Goal: Navigation & Orientation: Understand site structure

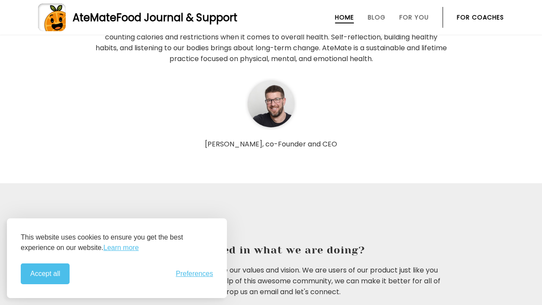
scroll to position [2385, 0]
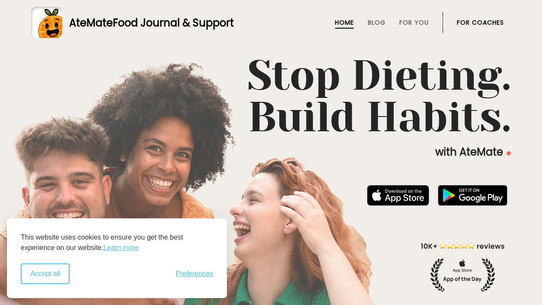
click at [50, 272] on button "Accept all" at bounding box center [45, 273] width 49 height 21
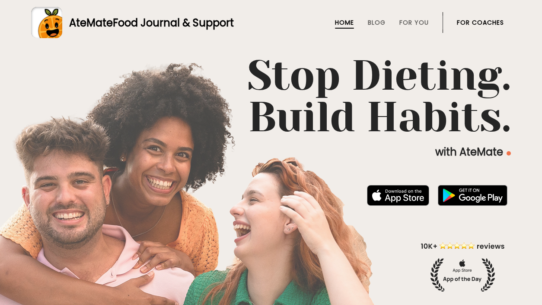
click at [338, 21] on link "Home" at bounding box center [344, 22] width 19 height 7
click at [339, 21] on link "Home" at bounding box center [344, 22] width 19 height 7
click at [372, 23] on link "Blog" at bounding box center [377, 22] width 18 height 7
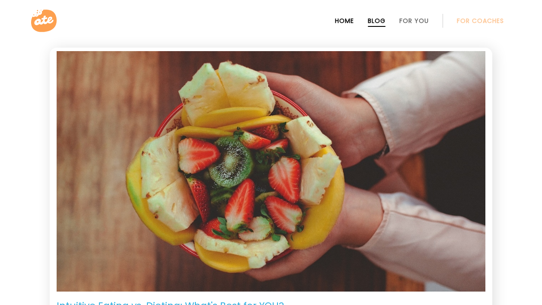
click at [343, 19] on link "Home" at bounding box center [344, 20] width 19 height 7
